Goal: Task Accomplishment & Management: Manage account settings

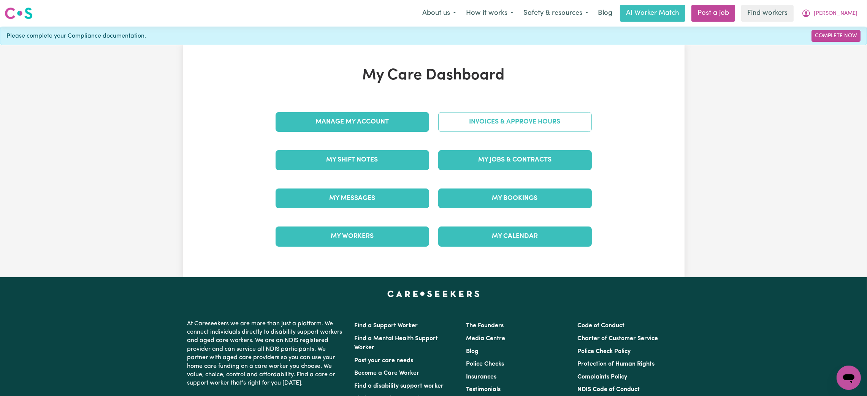
click at [439, 118] on link "Invoices & Approve Hours" at bounding box center [515, 122] width 154 height 20
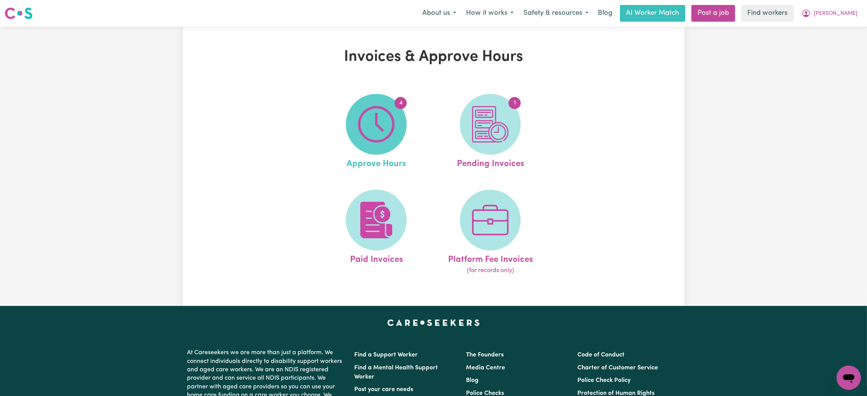
click at [375, 128] on img at bounding box center [376, 124] width 36 height 36
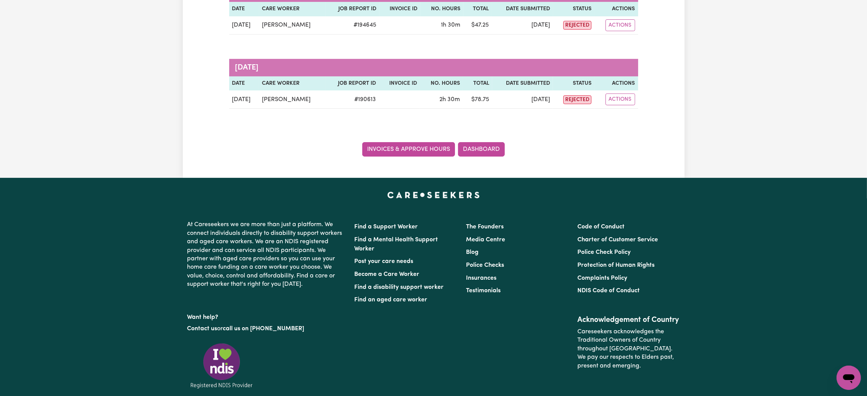
click at [393, 143] on link "Invoices & Approve Hours" at bounding box center [408, 149] width 93 height 14
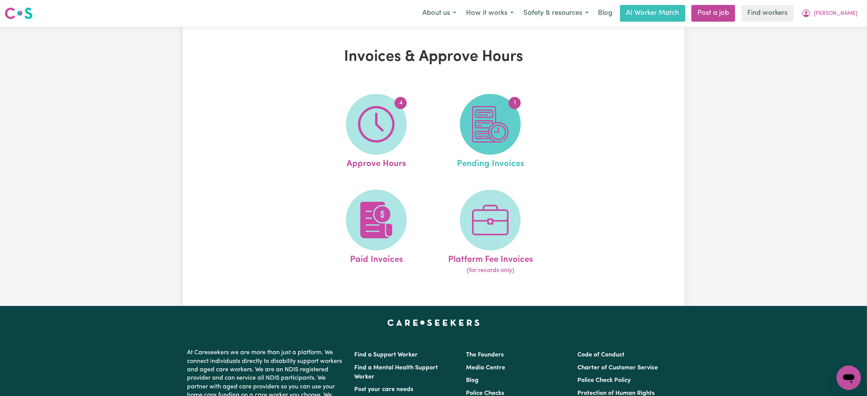
click at [496, 119] on img at bounding box center [490, 124] width 36 height 36
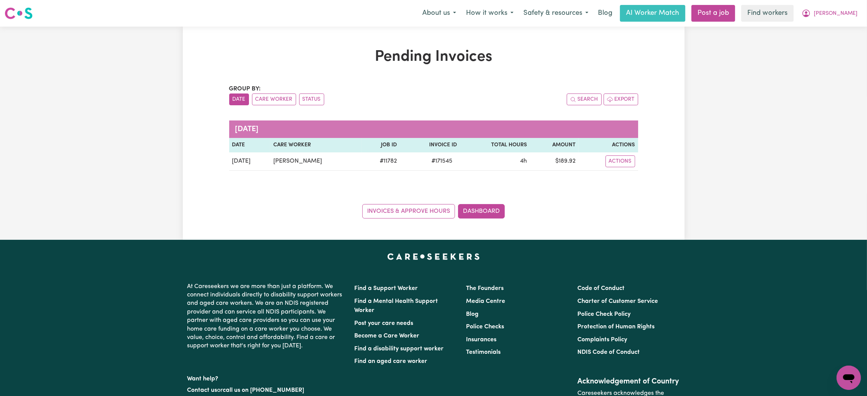
click at [843, 22] on div "Menu About us How it works Safety & resources Blog AI Worker Match Post a job F…" at bounding box center [433, 13] width 867 height 17
click at [843, 19] on button "[PERSON_NAME]" at bounding box center [830, 13] width 66 height 16
click at [843, 41] on link "Logout" at bounding box center [832, 43] width 60 height 14
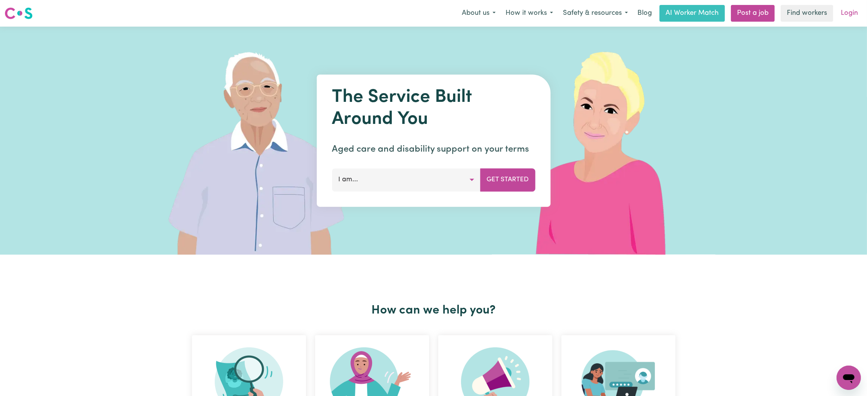
click at [852, 12] on link "Login" at bounding box center [849, 13] width 26 height 17
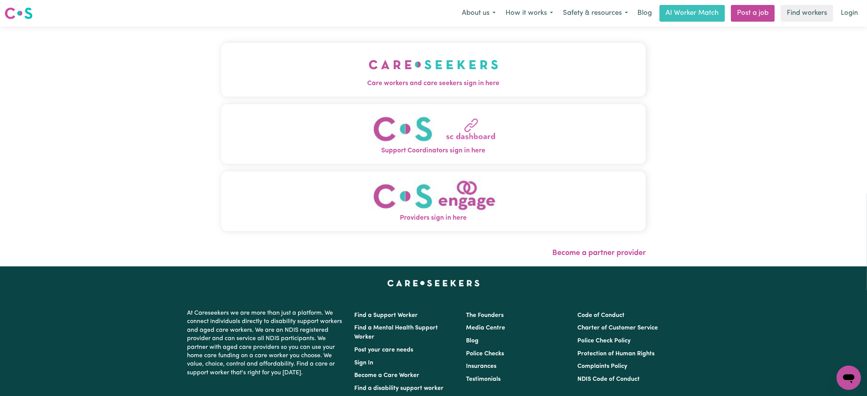
click at [369, 113] on img "Support Coordinators sign in here" at bounding box center [434, 129] width 130 height 35
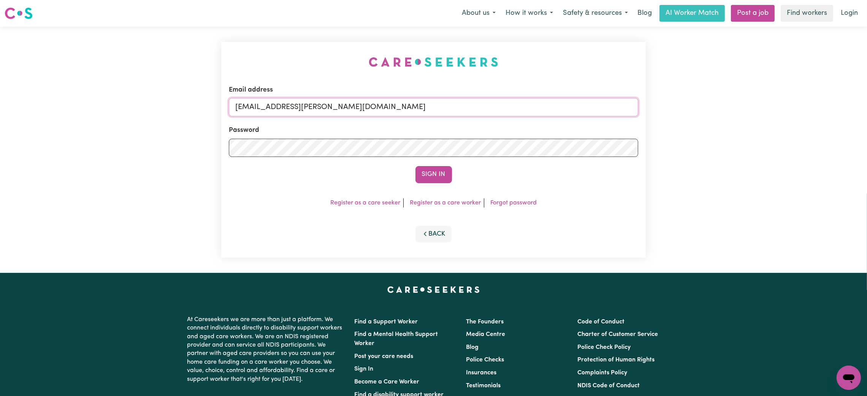
drag, startPoint x: 276, startPoint y: 109, endPoint x: 479, endPoint y: 109, distance: 202.9
click at [479, 109] on input "[EMAIL_ADDRESS][PERSON_NAME][DOMAIN_NAME]" at bounding box center [433, 107] width 409 height 18
paste input "[EMAIL_ADDRESS][DOMAIN_NAME]"
type input "[EMAIL_ADDRESS][DOMAIN_NAME]"
click at [452, 171] on div "Sign In" at bounding box center [433, 174] width 409 height 17
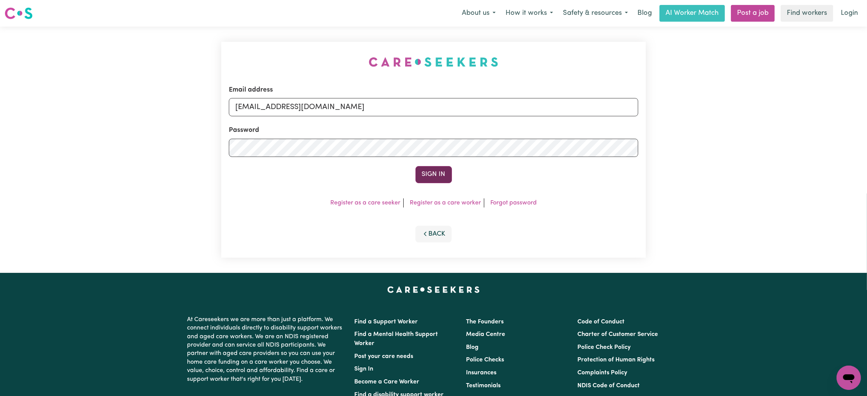
click at [443, 174] on button "Sign In" at bounding box center [433, 174] width 36 height 17
